Goal: Information Seeking & Learning: Learn about a topic

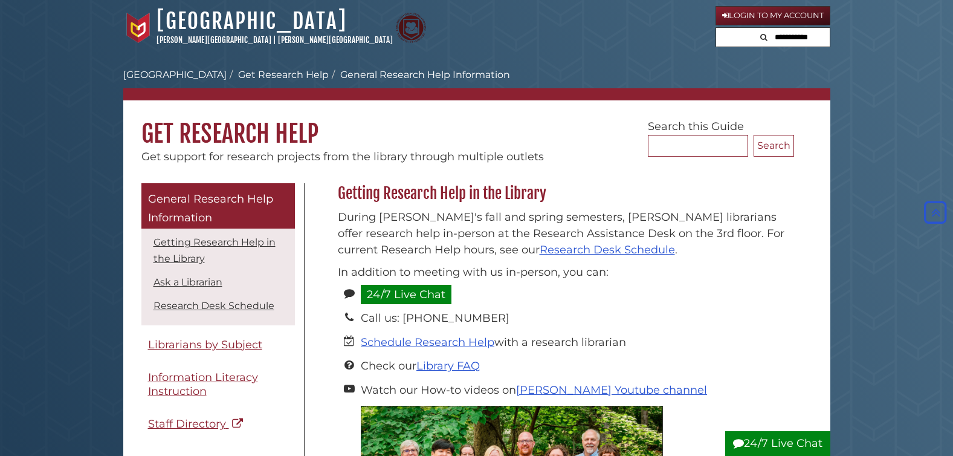
scroll to position [986, 0]
